Goal: Transaction & Acquisition: Purchase product/service

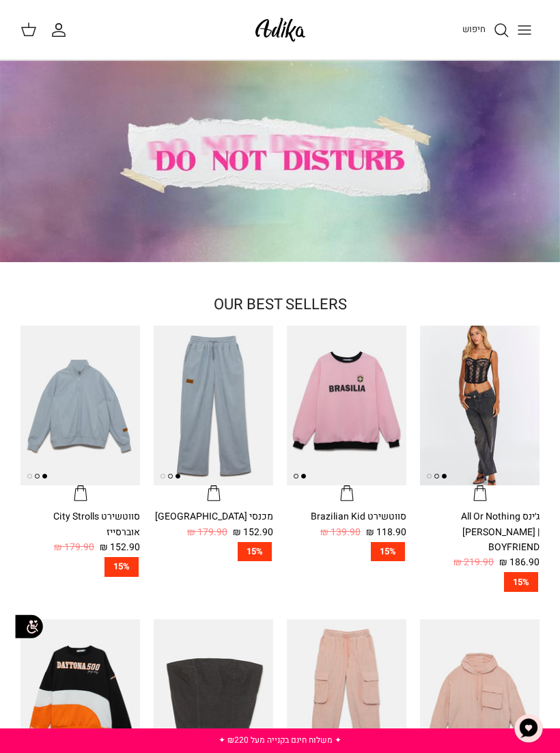
click at [472, 33] on span "חיפוש" at bounding box center [473, 29] width 23 height 13
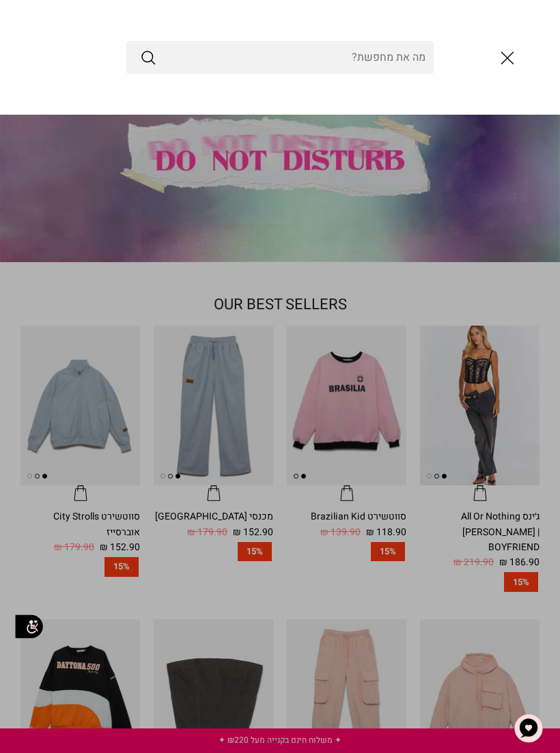
click at [393, 63] on input "Search Store" at bounding box center [279, 57] width 307 height 33
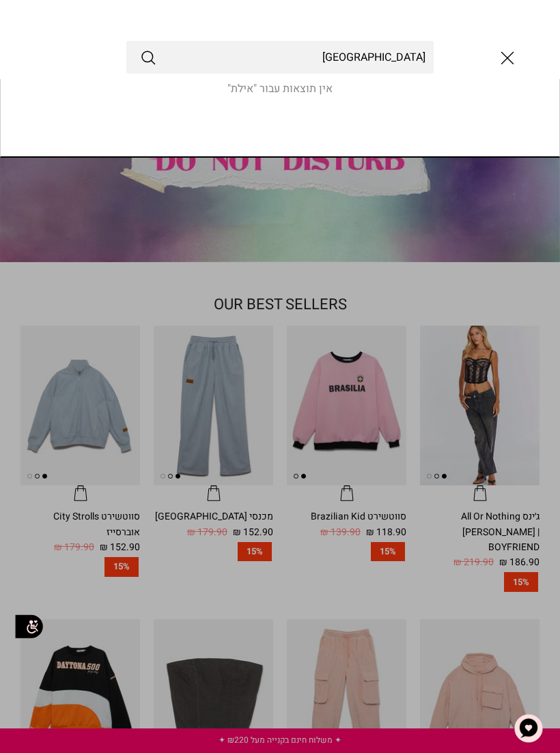
type input "אילת"
click at [148, 57] on button "Submit" at bounding box center [148, 57] width 16 height 18
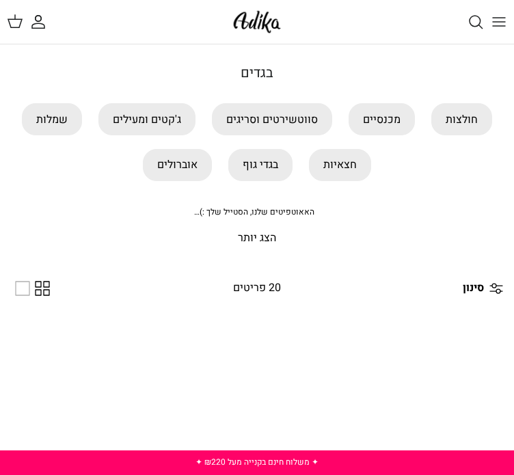
scroll to position [0, -1]
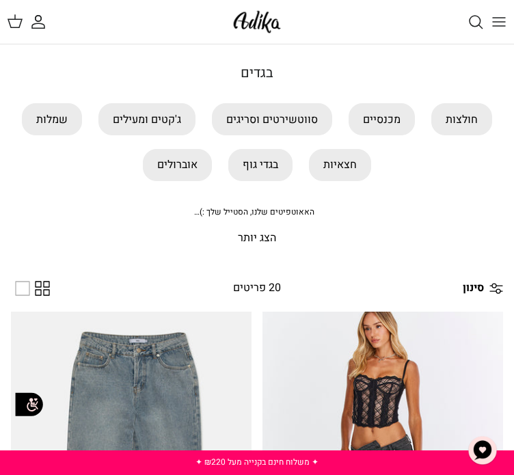
click at [503, 22] on line "Toggle menu" at bounding box center [498, 22] width 12 height 0
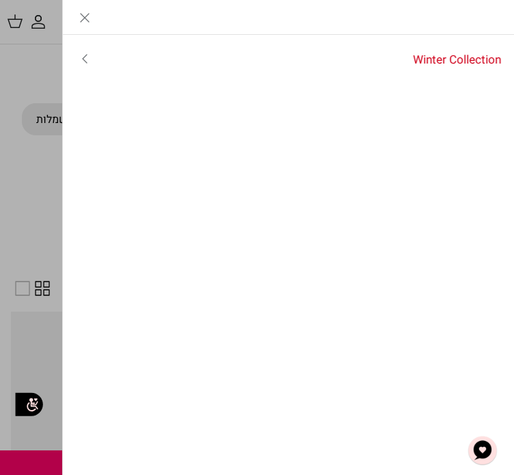
click at [91, 17] on icon "Close" at bounding box center [84, 18] width 16 height 16
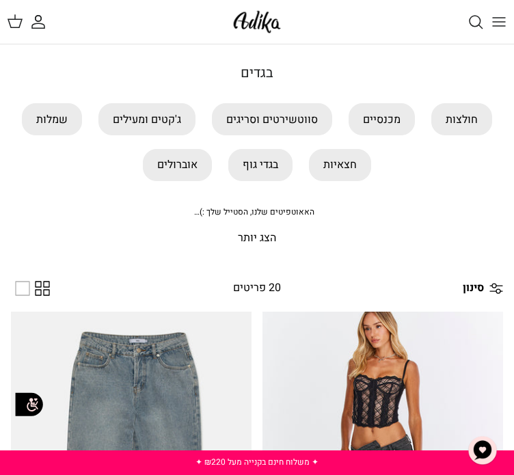
click at [503, 22] on line "Toggle menu" at bounding box center [498, 22] width 12 height 0
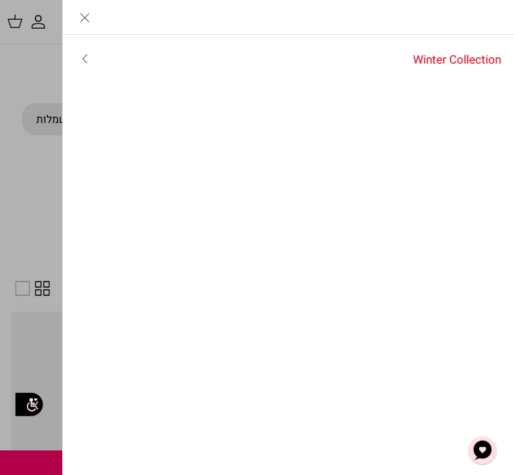
click at [92, 46] on link "Toggle menu" at bounding box center [85, 58] width 44 height 31
click at [465, 58] on link "לכל הפריטים" at bounding box center [288, 59] width 451 height 34
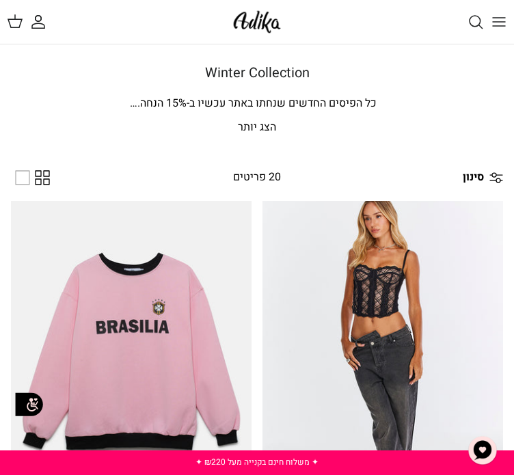
click at [17, 22] on icon at bounding box center [15, 21] width 16 height 16
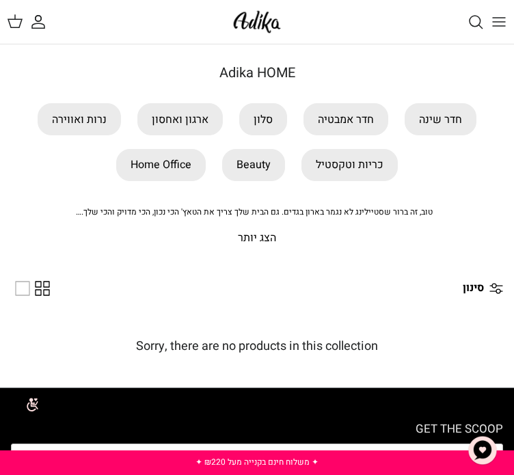
click at [365, 125] on link "חדר אמבטיה" at bounding box center [345, 119] width 85 height 32
